Goal: Task Accomplishment & Management: Use online tool/utility

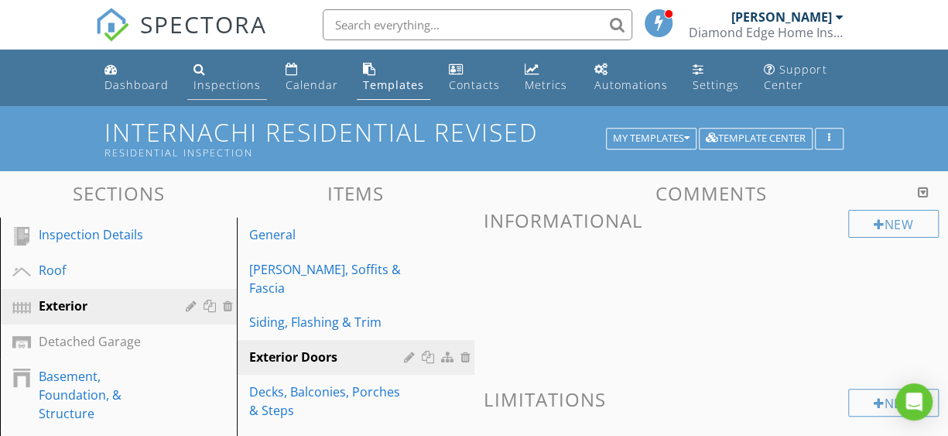
click at [221, 82] on div "Inspections" at bounding box center [226, 84] width 67 height 15
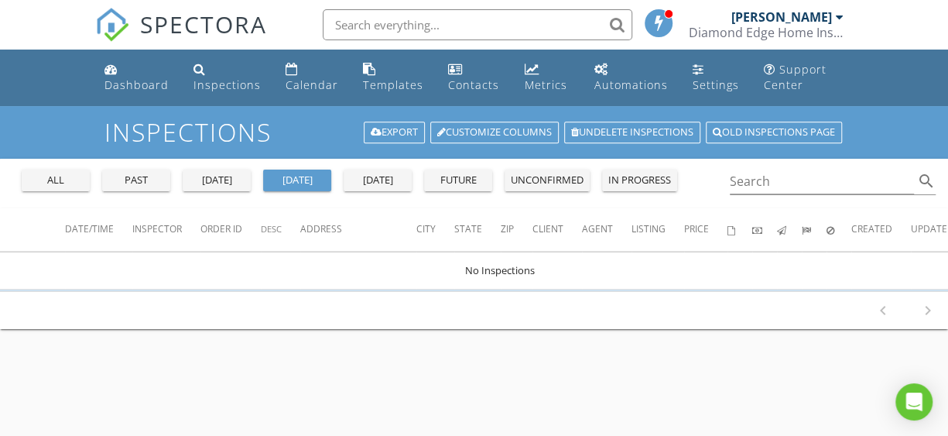
click at [233, 183] on div "yesterday" at bounding box center [217, 180] width 56 height 15
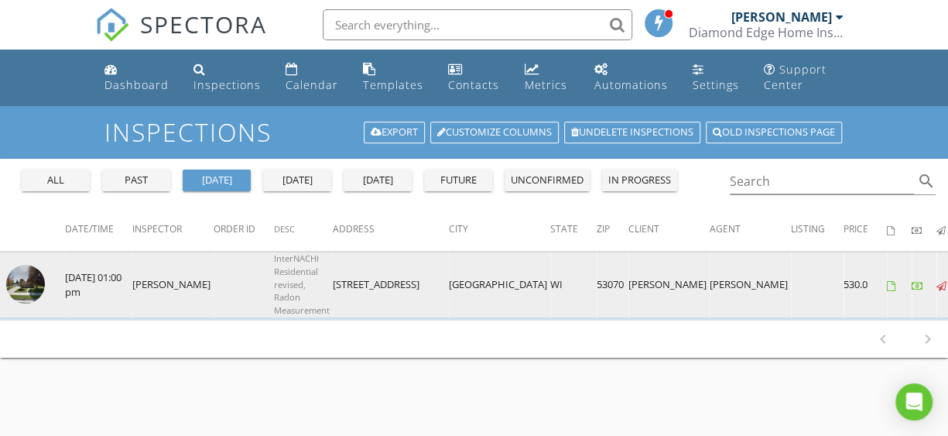
click at [199, 286] on tr "check_box_outline_blank 08/27/2025 01:00 pm Mary Beth Nauschultz InterNACHI Res…" at bounding box center [579, 285] width 1159 height 66
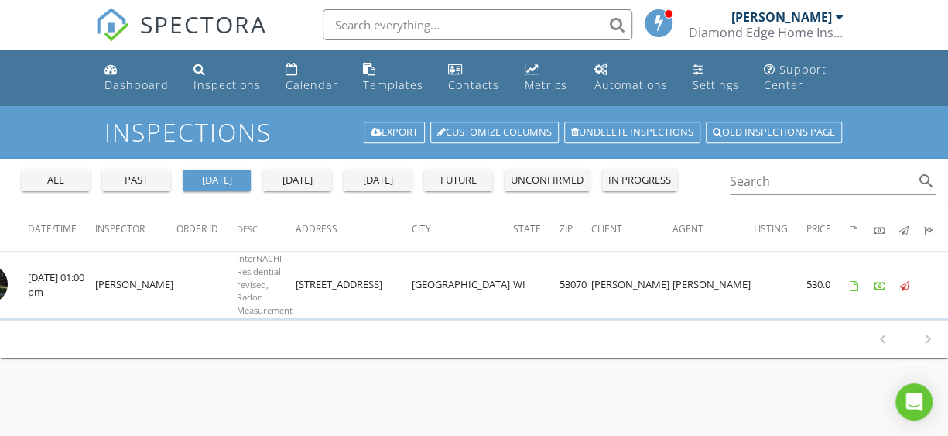
scroll to position [0, 75]
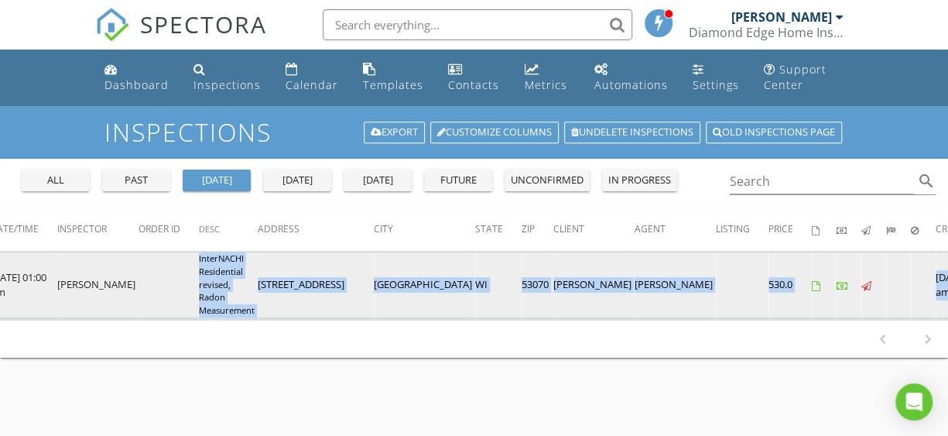
drag, startPoint x: 352, startPoint y: 317, endPoint x: 152, endPoint y: 300, distance: 200.4
click at [152, 300] on table "Date/Time Inspector Order ID Desc Address City State Zip Client Agent Listing P…" at bounding box center [504, 263] width 1159 height 111
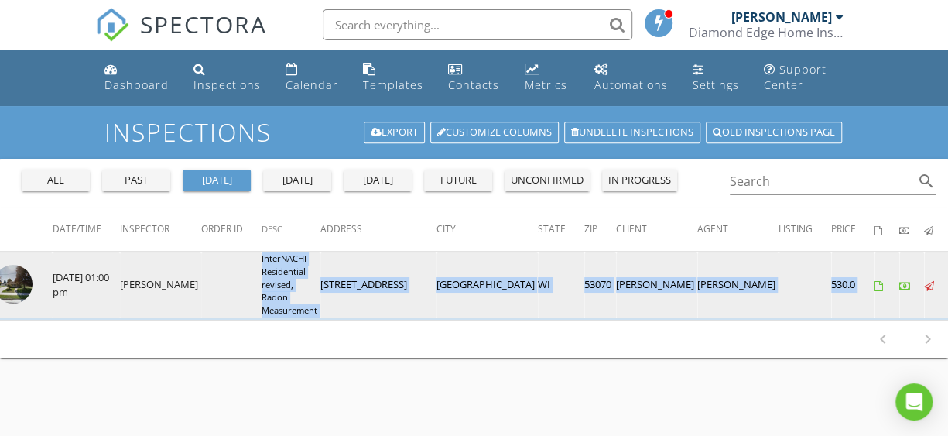
scroll to position [0, 0]
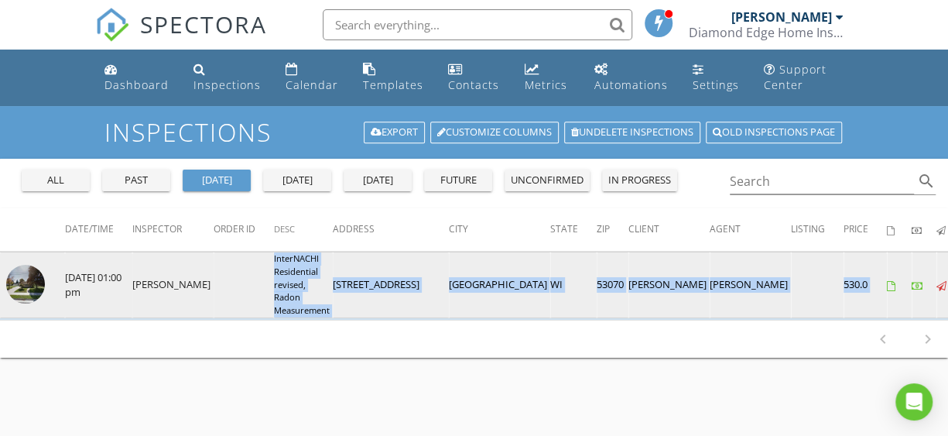
click at [24, 272] on img at bounding box center [25, 284] width 39 height 39
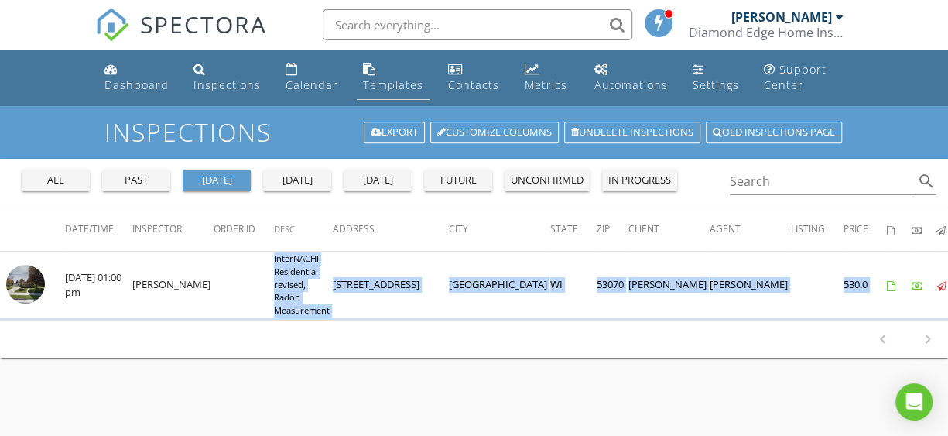
click at [381, 83] on div "Templates" at bounding box center [393, 84] width 60 height 15
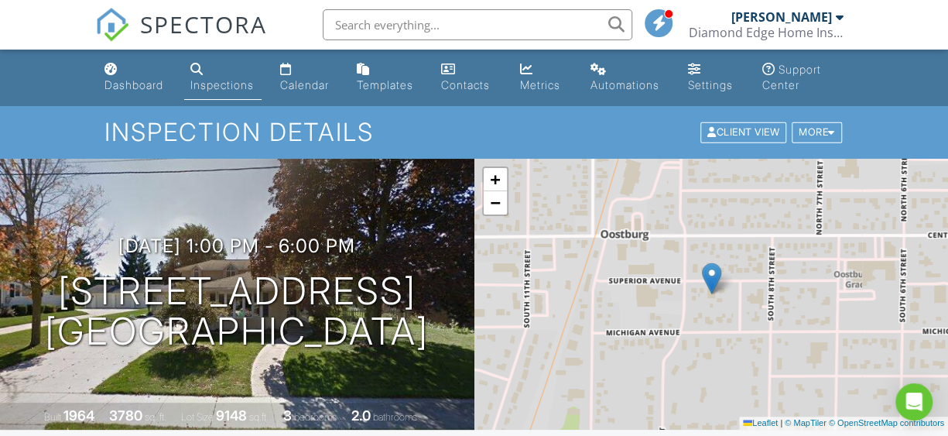
scroll to position [310, 0]
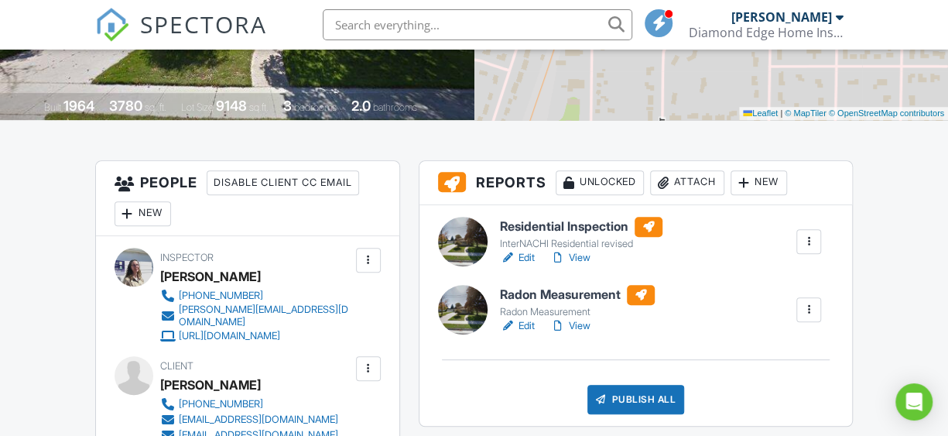
click at [525, 255] on link "Edit" at bounding box center [517, 257] width 35 height 15
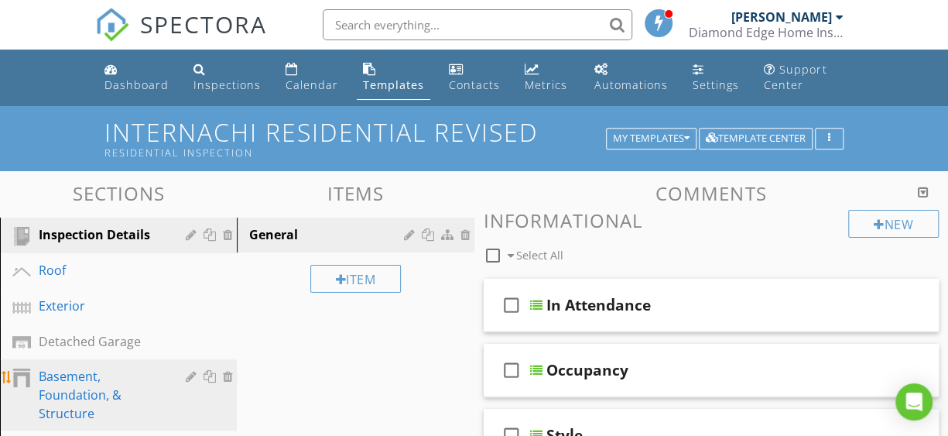
click at [83, 396] on div "Basement, Foundation, & Structure" at bounding box center [101, 395] width 125 height 56
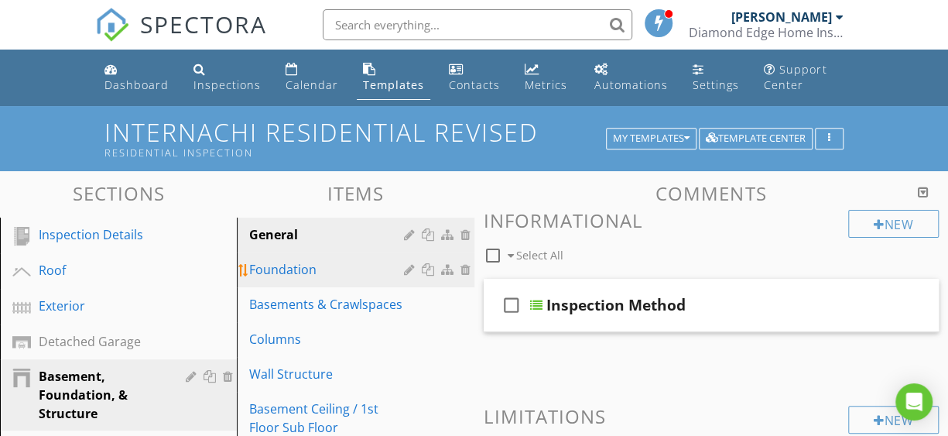
click at [330, 263] on div "Foundation" at bounding box center [328, 269] width 159 height 19
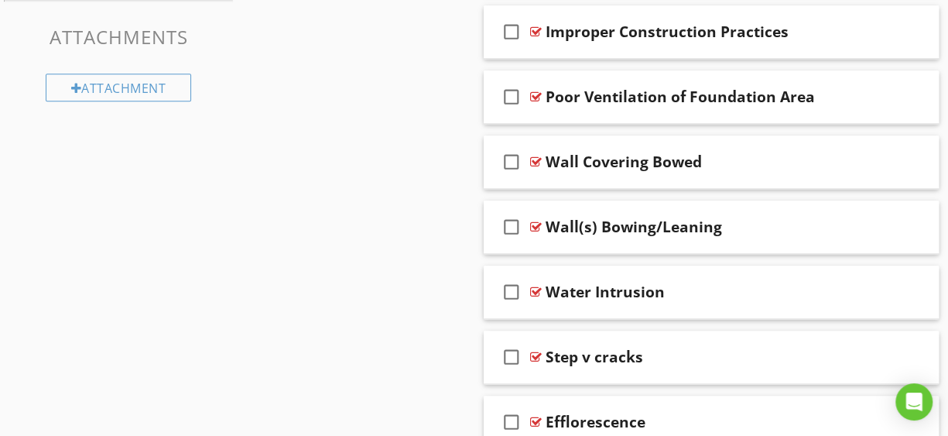
scroll to position [899, 0]
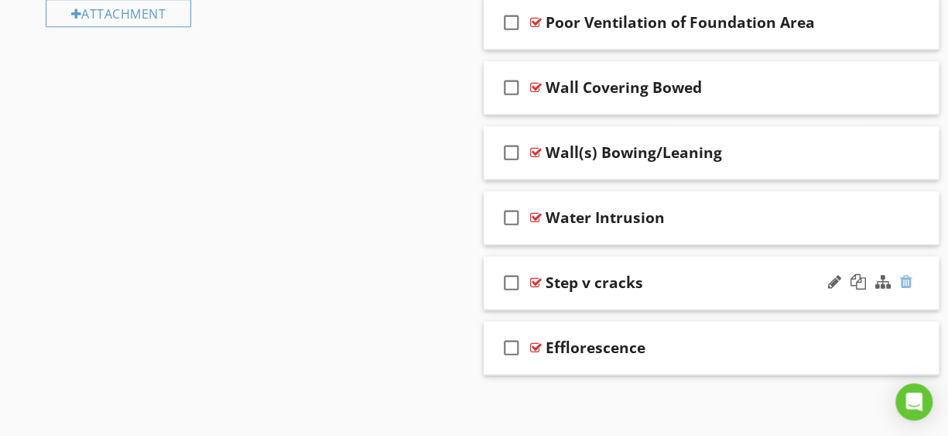
click at [905, 276] on div at bounding box center [906, 281] width 12 height 15
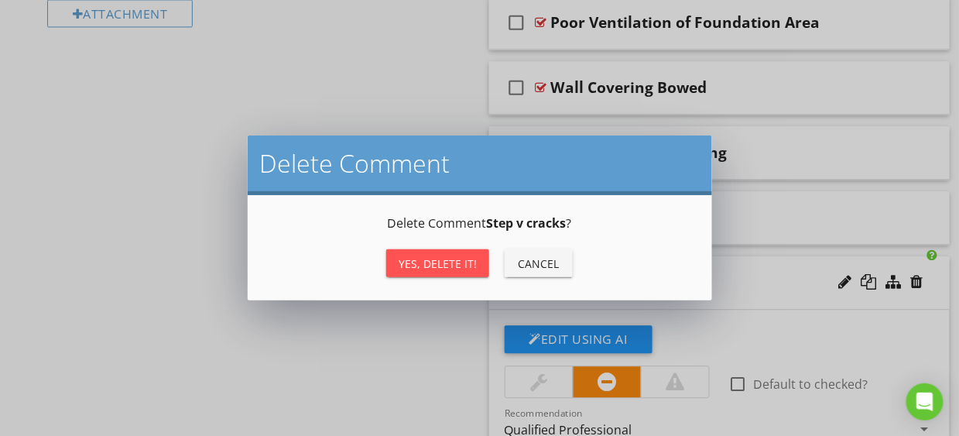
click at [421, 262] on div "Yes, Delete it!" at bounding box center [438, 263] width 78 height 16
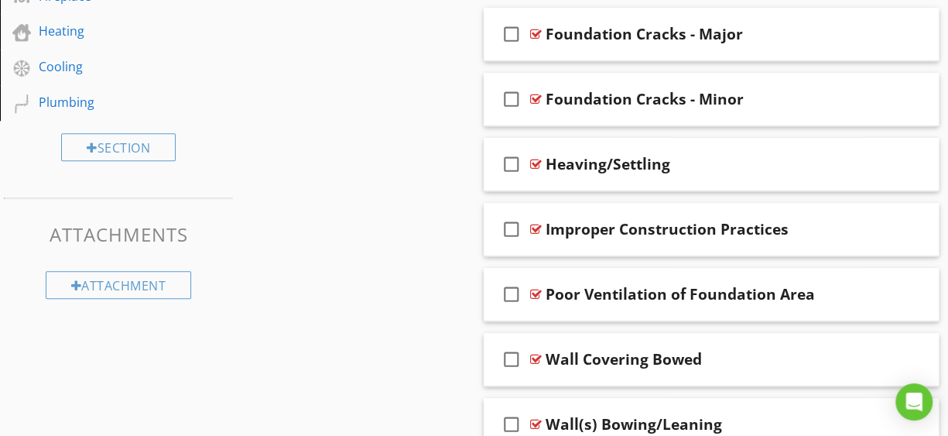
scroll to position [525, 0]
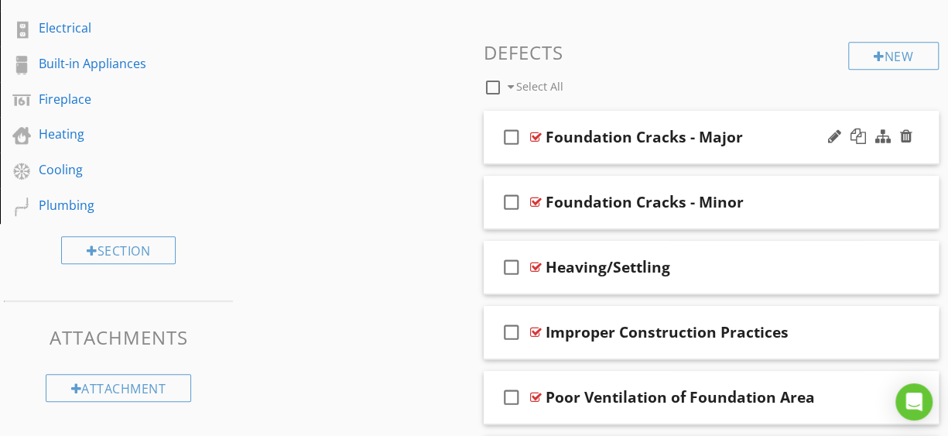
click at [625, 150] on div "check_box_outline_blank Foundation Cracks - Major" at bounding box center [712, 137] width 456 height 53
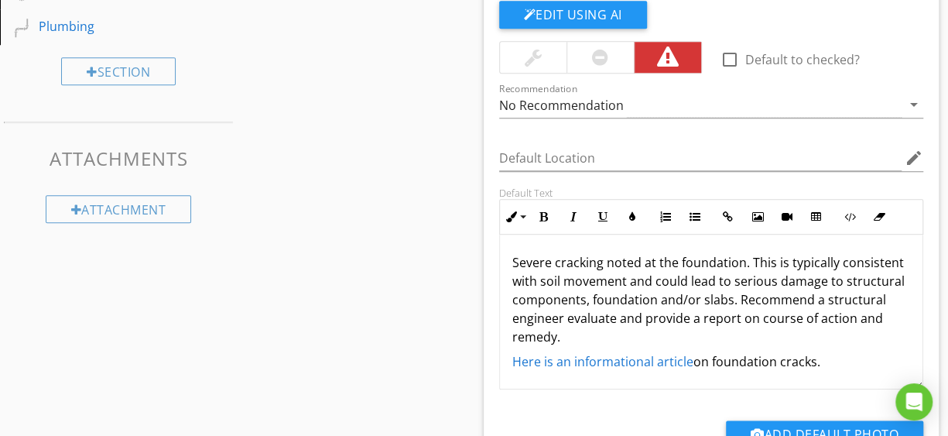
scroll to position [731, 0]
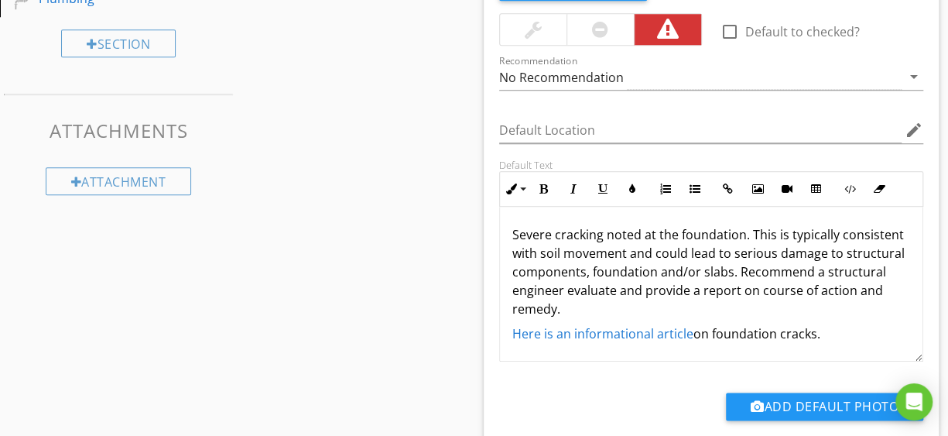
drag, startPoint x: 515, startPoint y: 333, endPoint x: 819, endPoint y: 339, distance: 304.2
click at [819, 339] on p "Here is an informational article on foundation cracks." at bounding box center [711, 333] width 399 height 19
copy p "Here is an informational article on foundation cracks."
click at [600, 345] on div "Severe cracking noted at the foundation. This is typically consistent with soil…" at bounding box center [711, 284] width 423 height 155
click at [617, 300] on p "Severe cracking noted at the foundation. This is typically consistent with soil…" at bounding box center [711, 271] width 399 height 93
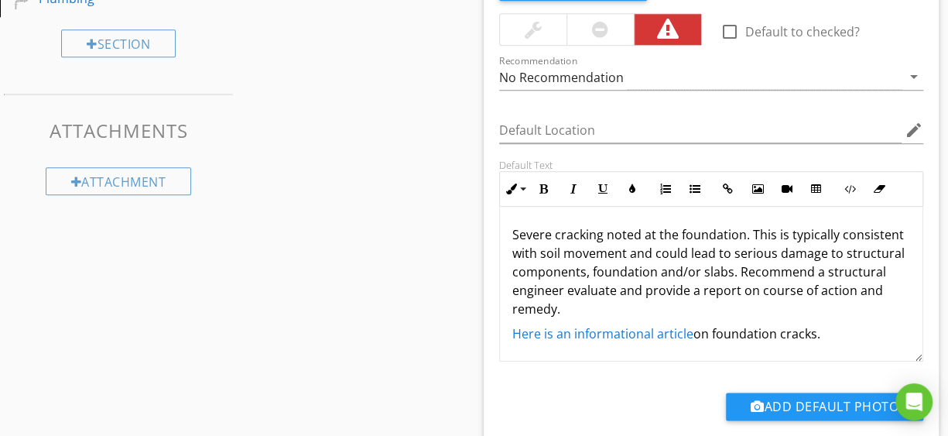
click at [570, 332] on link "Here is an informational article" at bounding box center [602, 333] width 181 height 17
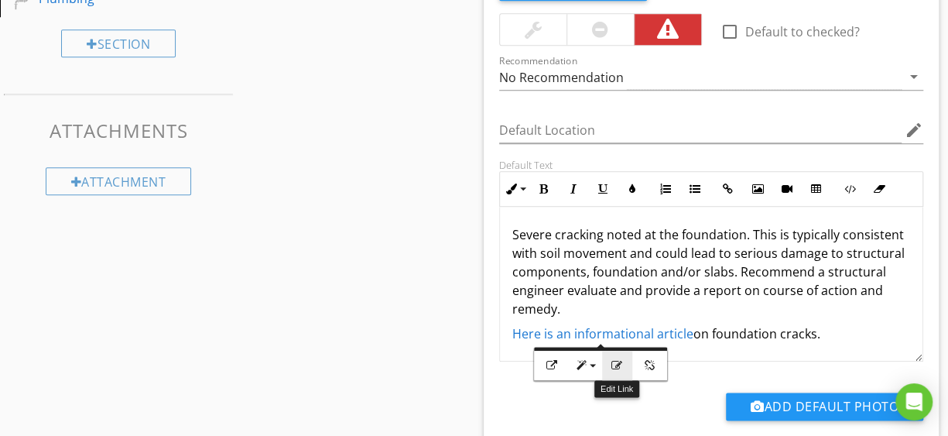
click at [617, 360] on icon "button" at bounding box center [616, 365] width 11 height 11
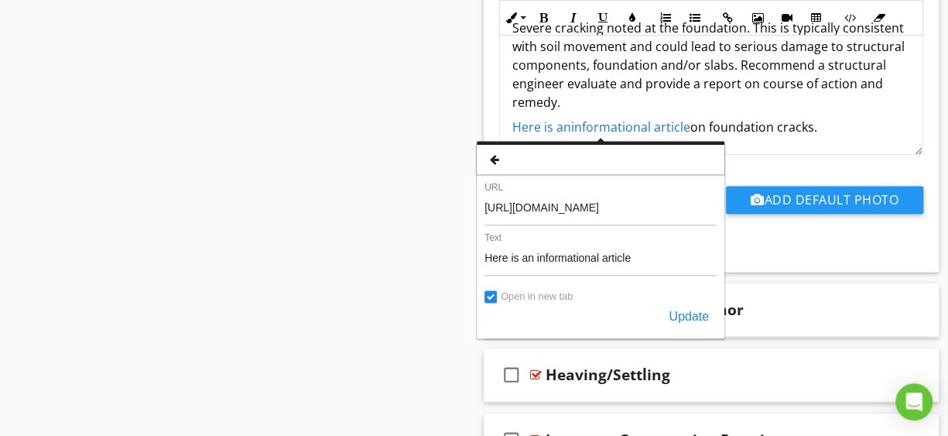
scroll to position [0, 0]
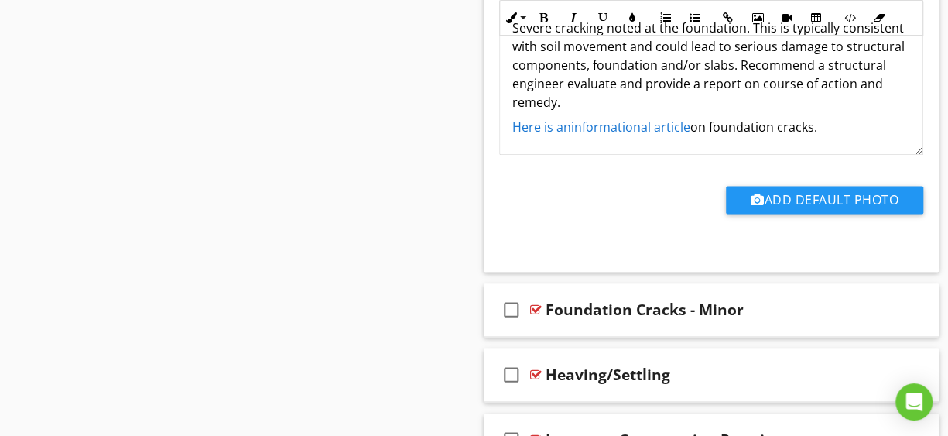
click at [595, 124] on link "Here is an informational article" at bounding box center [601, 126] width 178 height 17
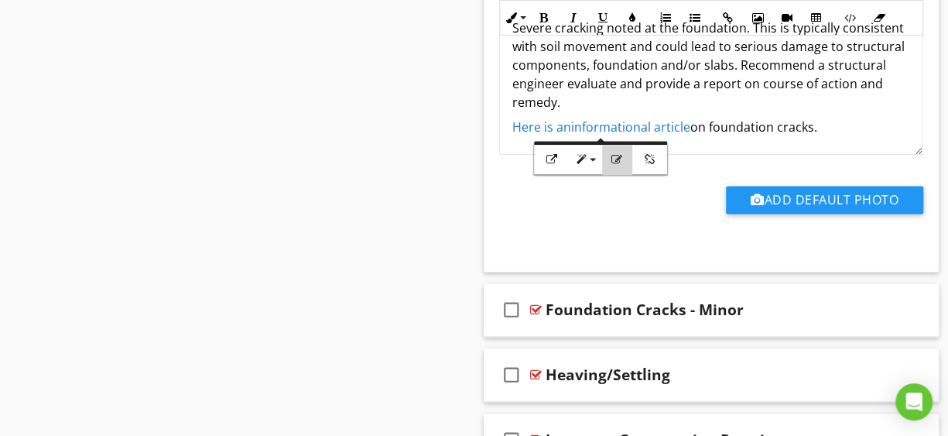
click at [614, 161] on icon "button" at bounding box center [616, 159] width 11 height 11
type input "Here is an informational article"
checkbox input "true"
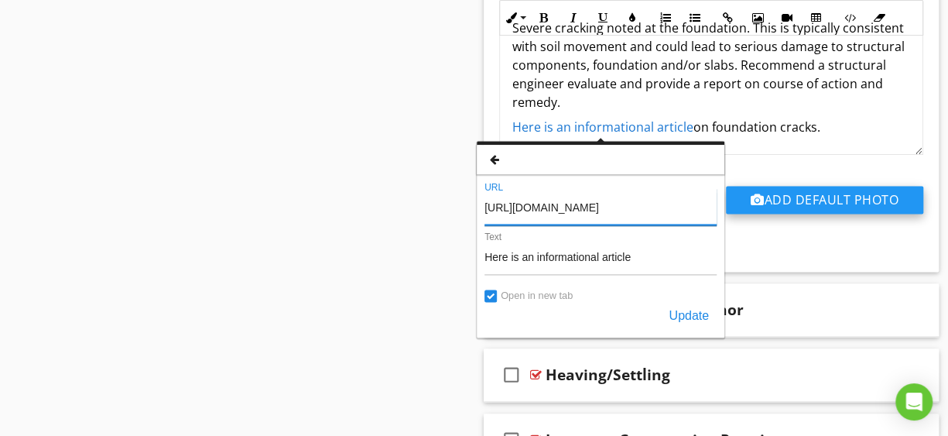
drag, startPoint x: 488, startPoint y: 202, endPoint x: 732, endPoint y: 208, distance: 243.8
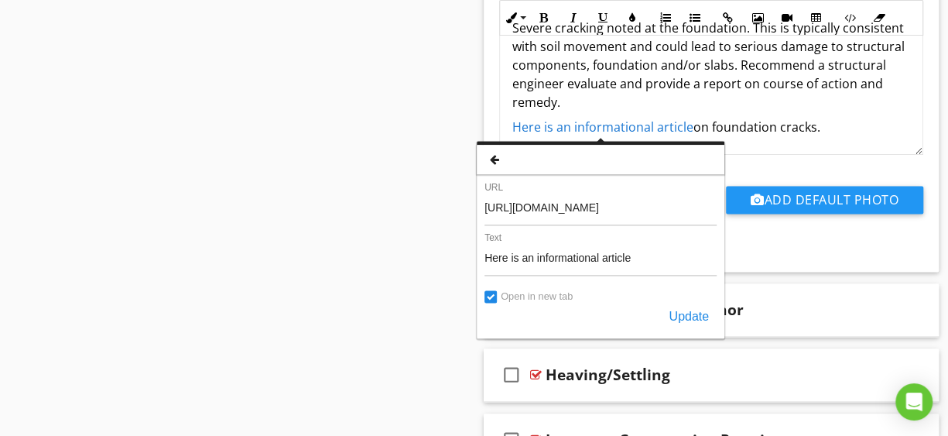
click at [669, 187] on label "URL" at bounding box center [600, 187] width 232 height 11
click at [669, 188] on input "https://www.houselogic.com/organize-maintain/home-maintenance-tips/understandin…" at bounding box center [600, 206] width 232 height 37
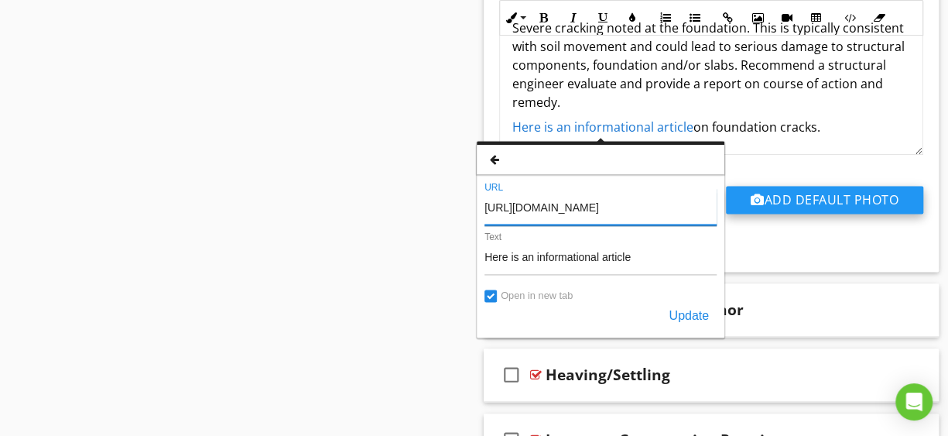
drag, startPoint x: 484, startPoint y: 203, endPoint x: 734, endPoint y: 203, distance: 250.0
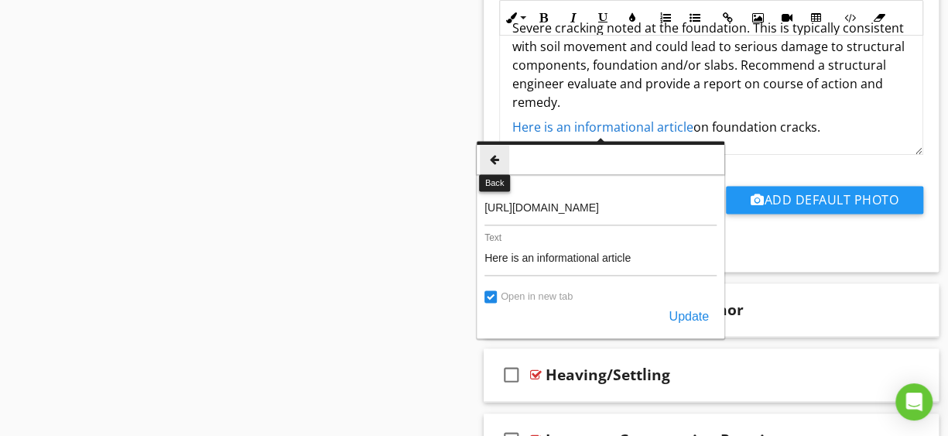
click at [491, 157] on icon "button" at bounding box center [494, 159] width 11 height 11
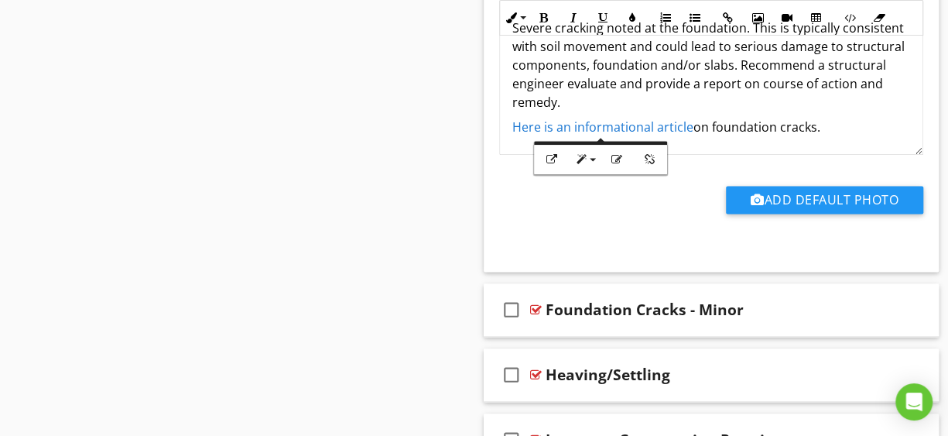
scroll to position [0, 0]
click at [542, 229] on div "Add Default Photo" at bounding box center [711, 198] width 443 height 86
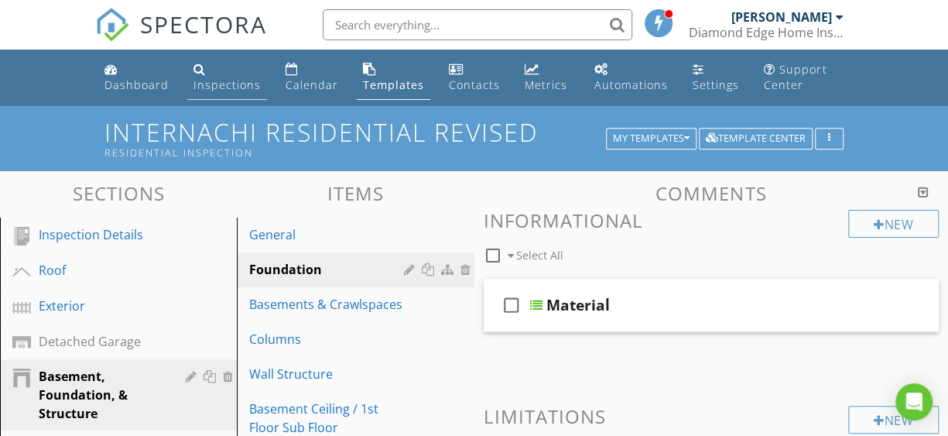
click at [197, 77] on div "Inspections" at bounding box center [226, 84] width 67 height 15
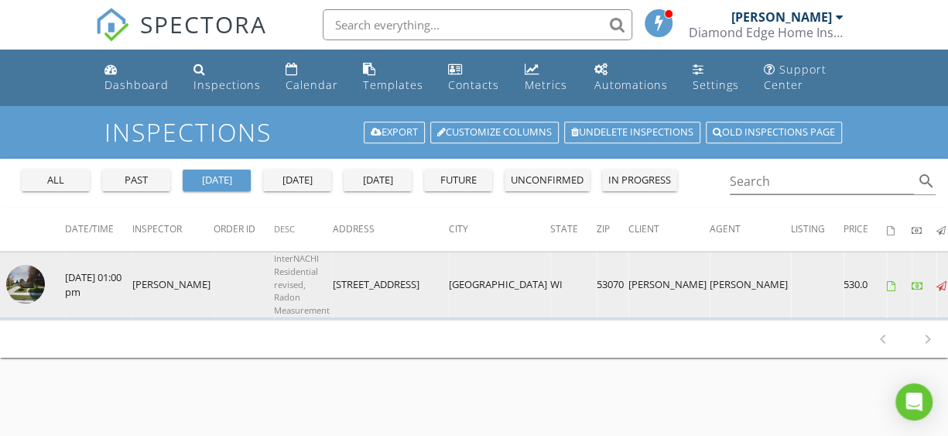
click at [22, 290] on img at bounding box center [25, 284] width 39 height 39
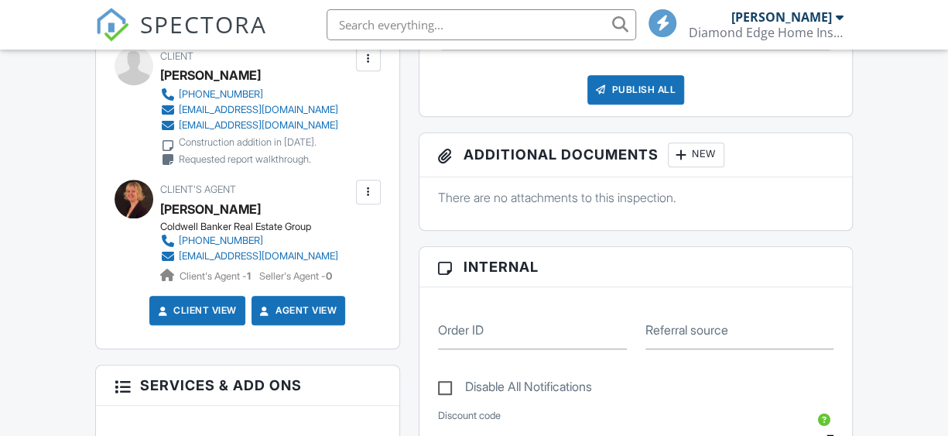
scroll to position [206, 0]
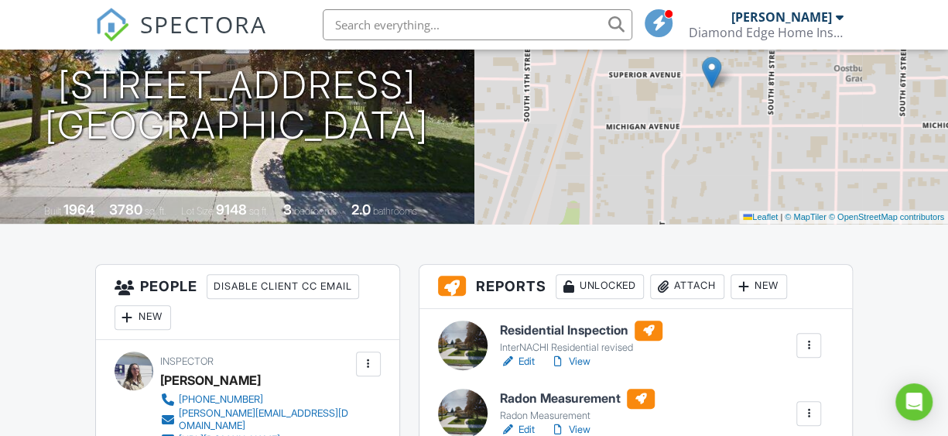
click at [524, 360] on link "Edit" at bounding box center [517, 361] width 35 height 15
